Goal: Check status: Check status

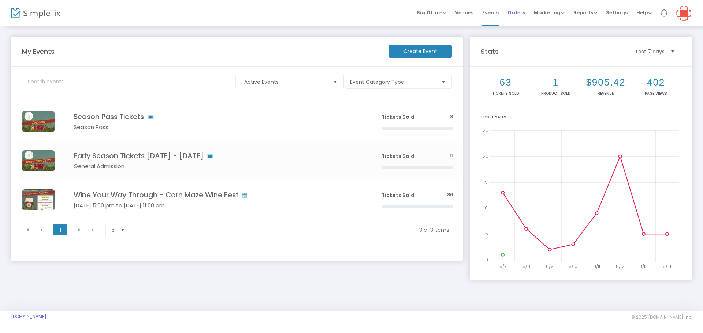
click at [515, 15] on span "Orders" at bounding box center [516, 12] width 18 height 19
click at [518, 12] on span "Orders" at bounding box center [516, 12] width 18 height 19
